Goal: Find specific page/section: Find specific page/section

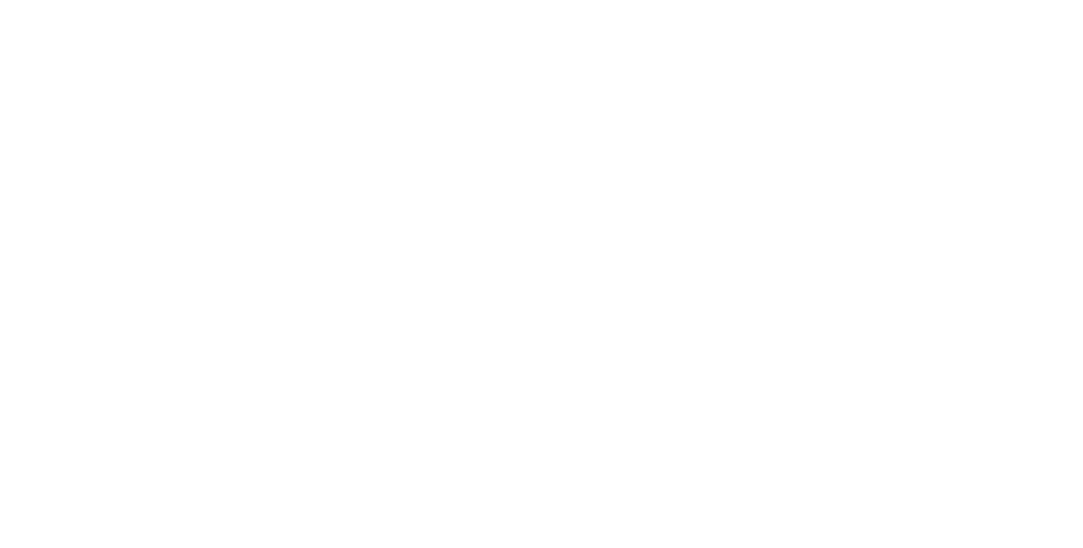
select select "Song"
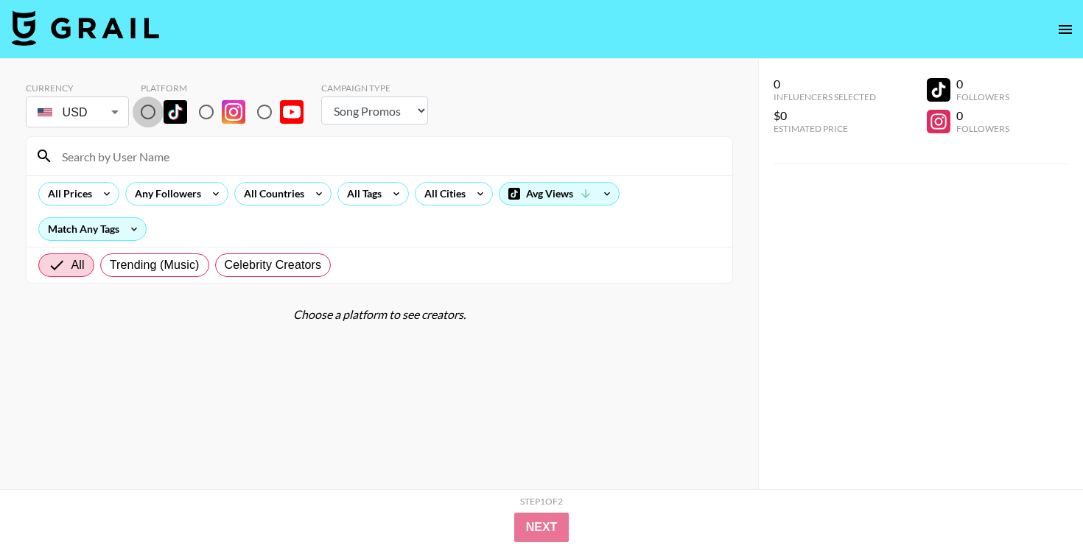
click at [147, 117] on input "radio" at bounding box center [148, 112] width 31 height 31
radio input "true"
click at [178, 153] on input at bounding box center [388, 156] width 671 height 24
click at [176, 159] on input at bounding box center [388, 156] width 671 height 24
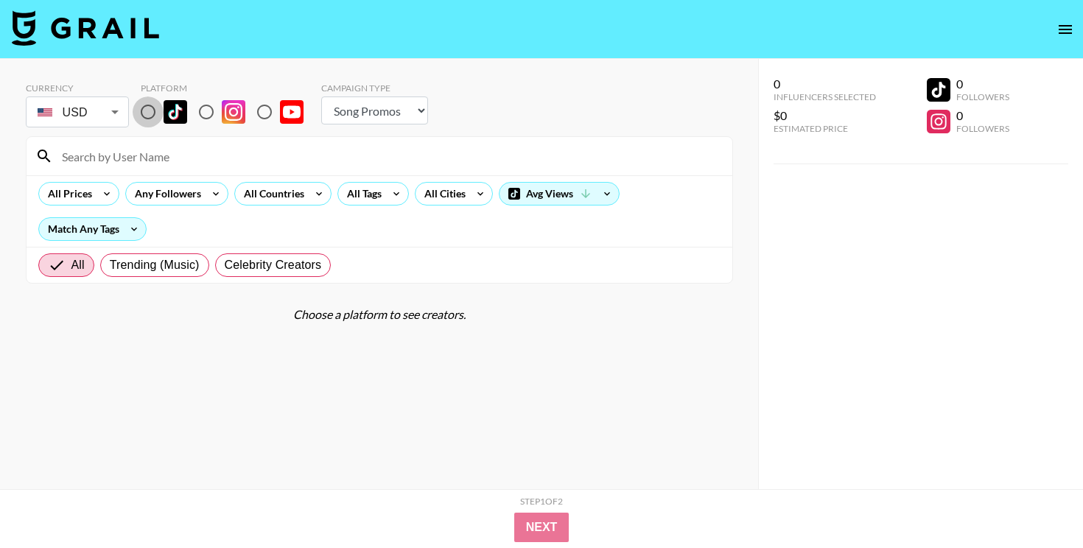
click at [148, 116] on input "radio" at bounding box center [148, 112] width 31 height 31
click at [178, 158] on input at bounding box center [388, 156] width 671 height 24
paste input "@anissiennaa@anissiennaa"
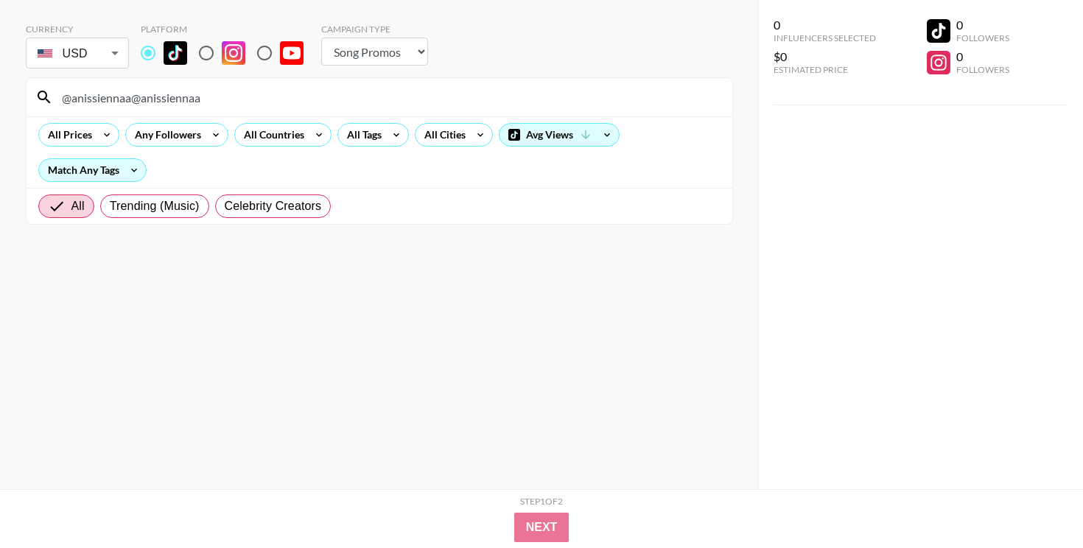
scroll to position [34, 0]
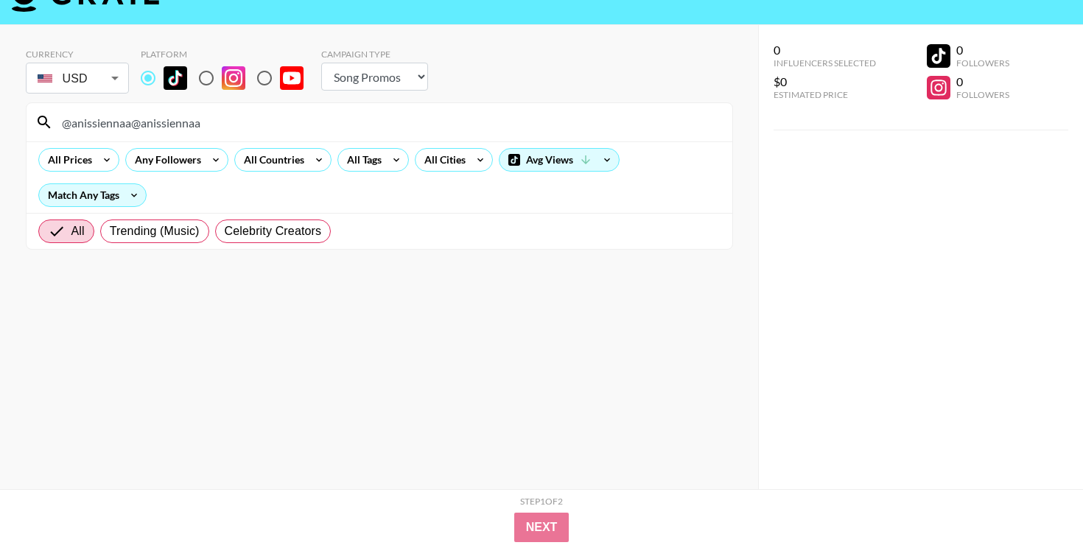
click at [217, 122] on input "@anissiennaa@anissiennaa" at bounding box center [388, 123] width 671 height 24
paste input
type input "@anissiennaa"
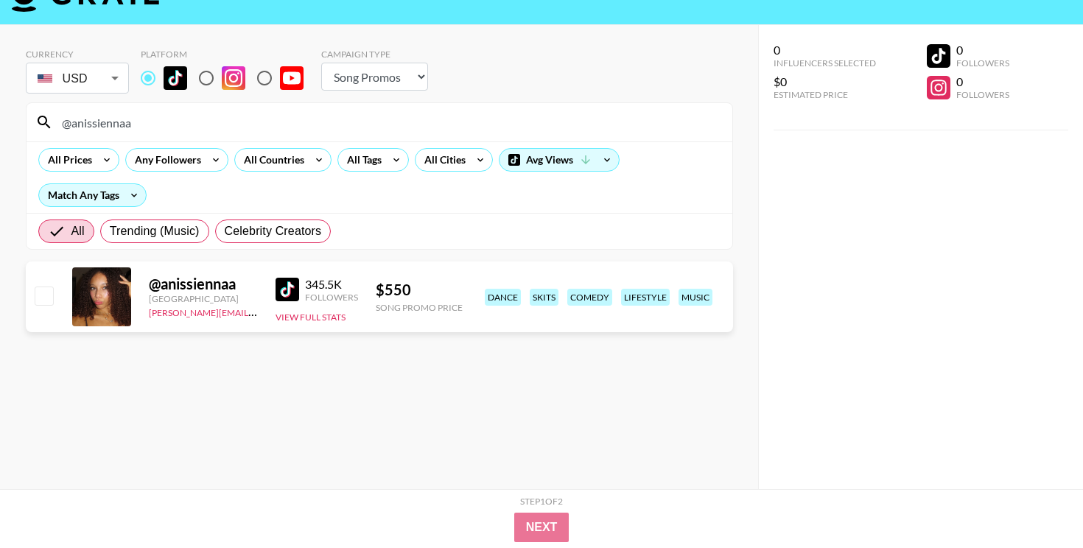
scroll to position [0, 0]
